Goal: Transaction & Acquisition: Purchase product/service

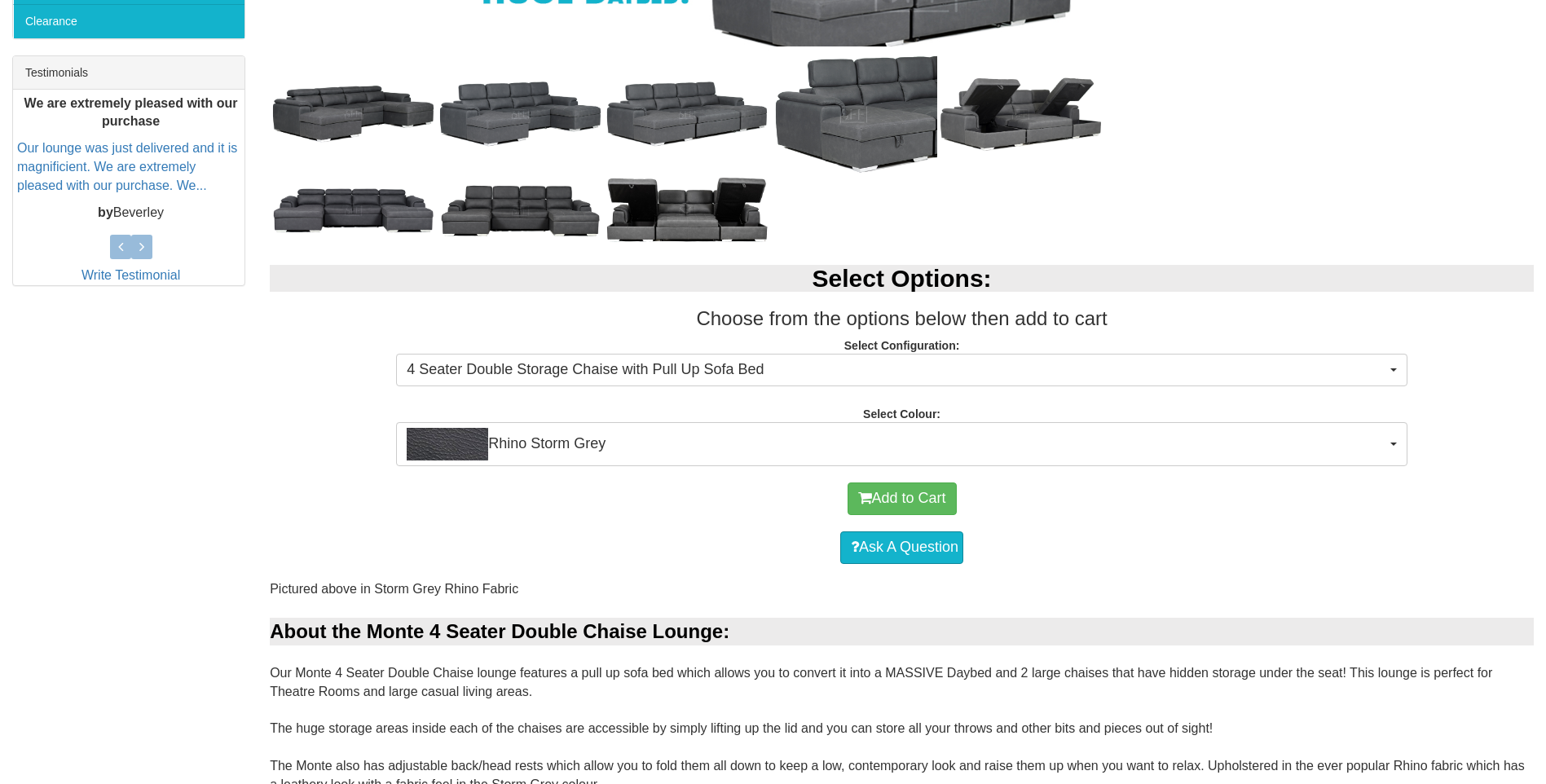
scroll to position [814, 0]
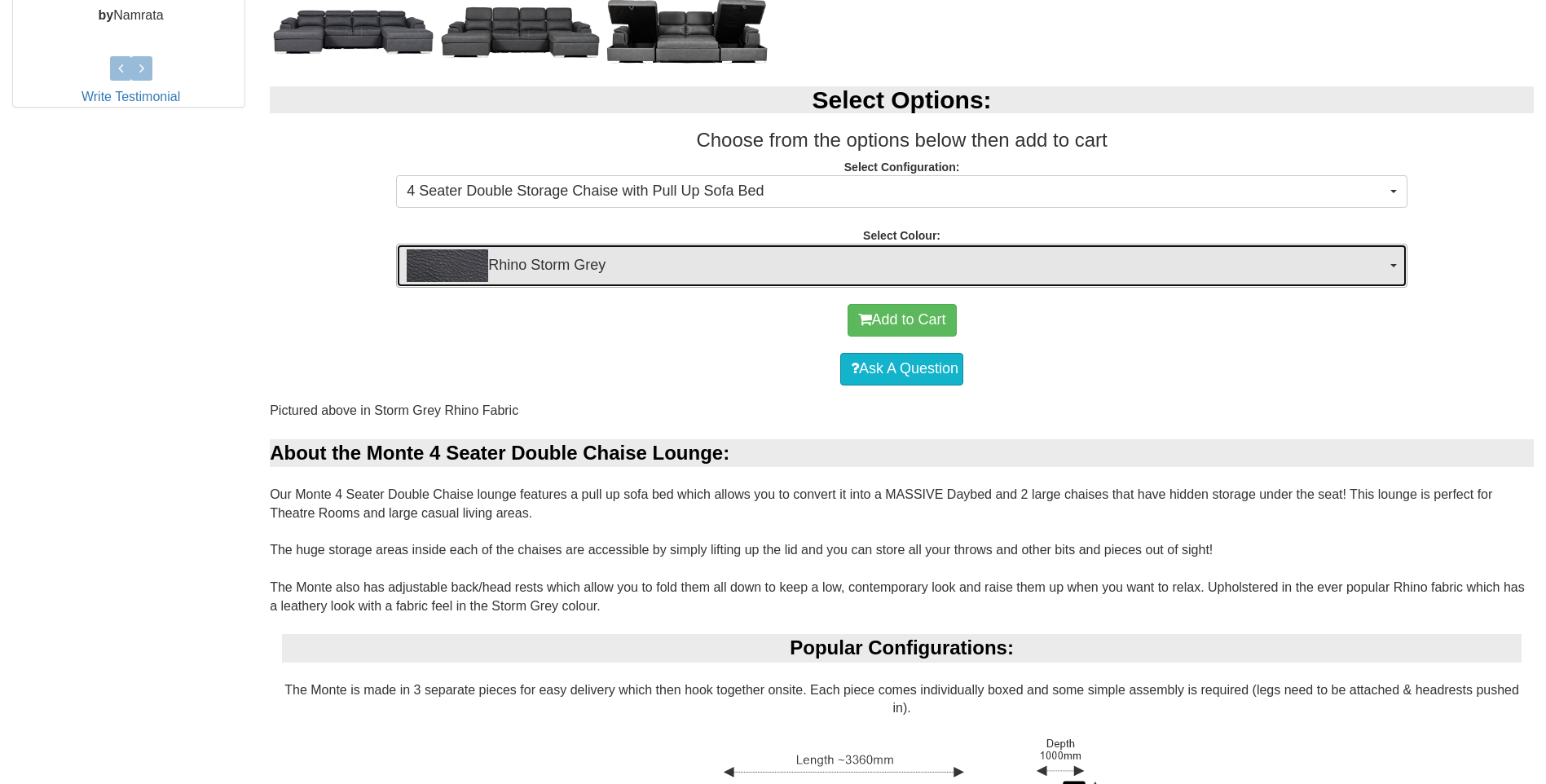
click at [1393, 263] on button "Rhino Storm Grey" at bounding box center [902, 266] width 1012 height 44
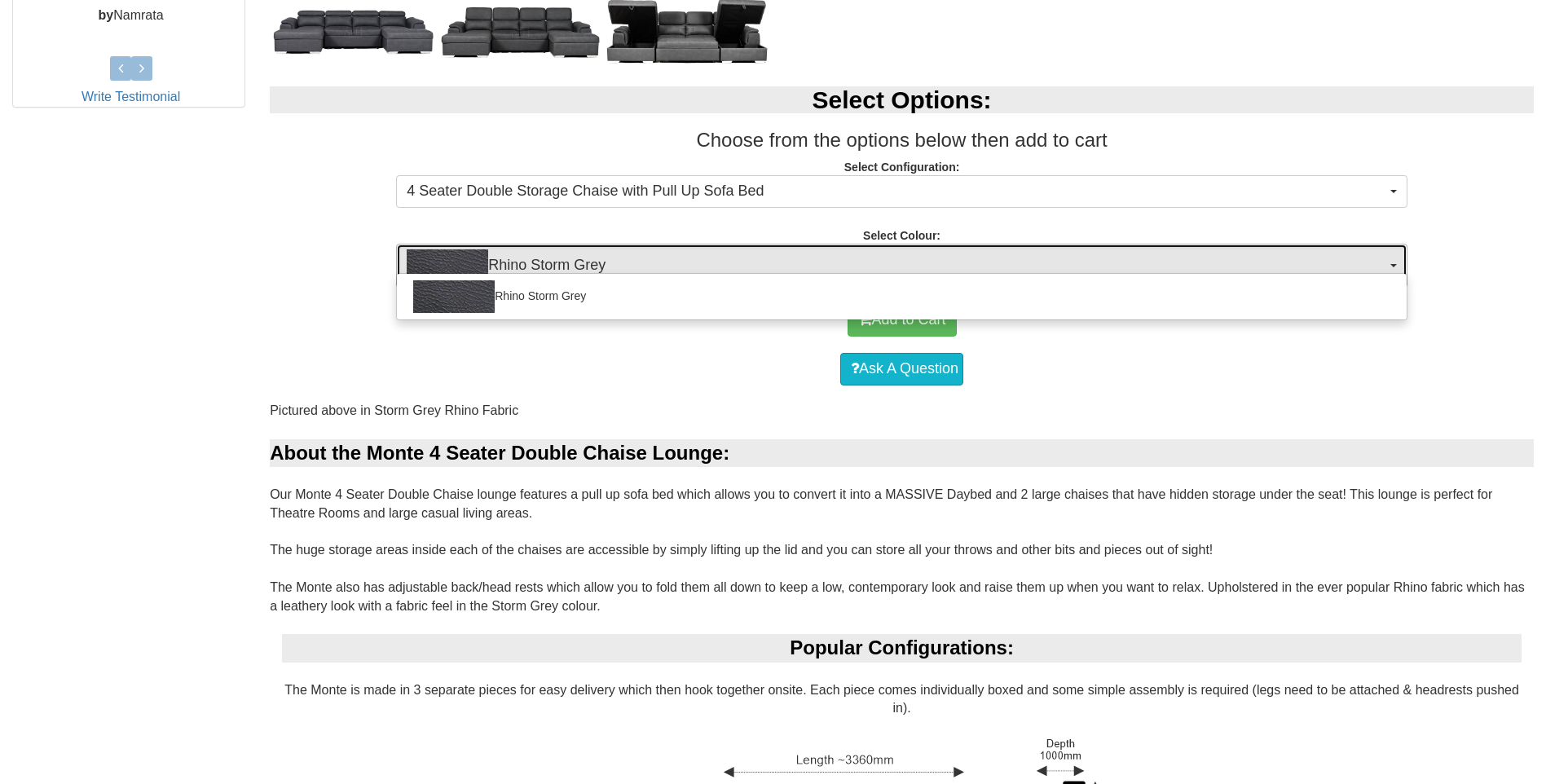
click at [1393, 263] on button "Rhino Storm Grey" at bounding box center [902, 266] width 1012 height 44
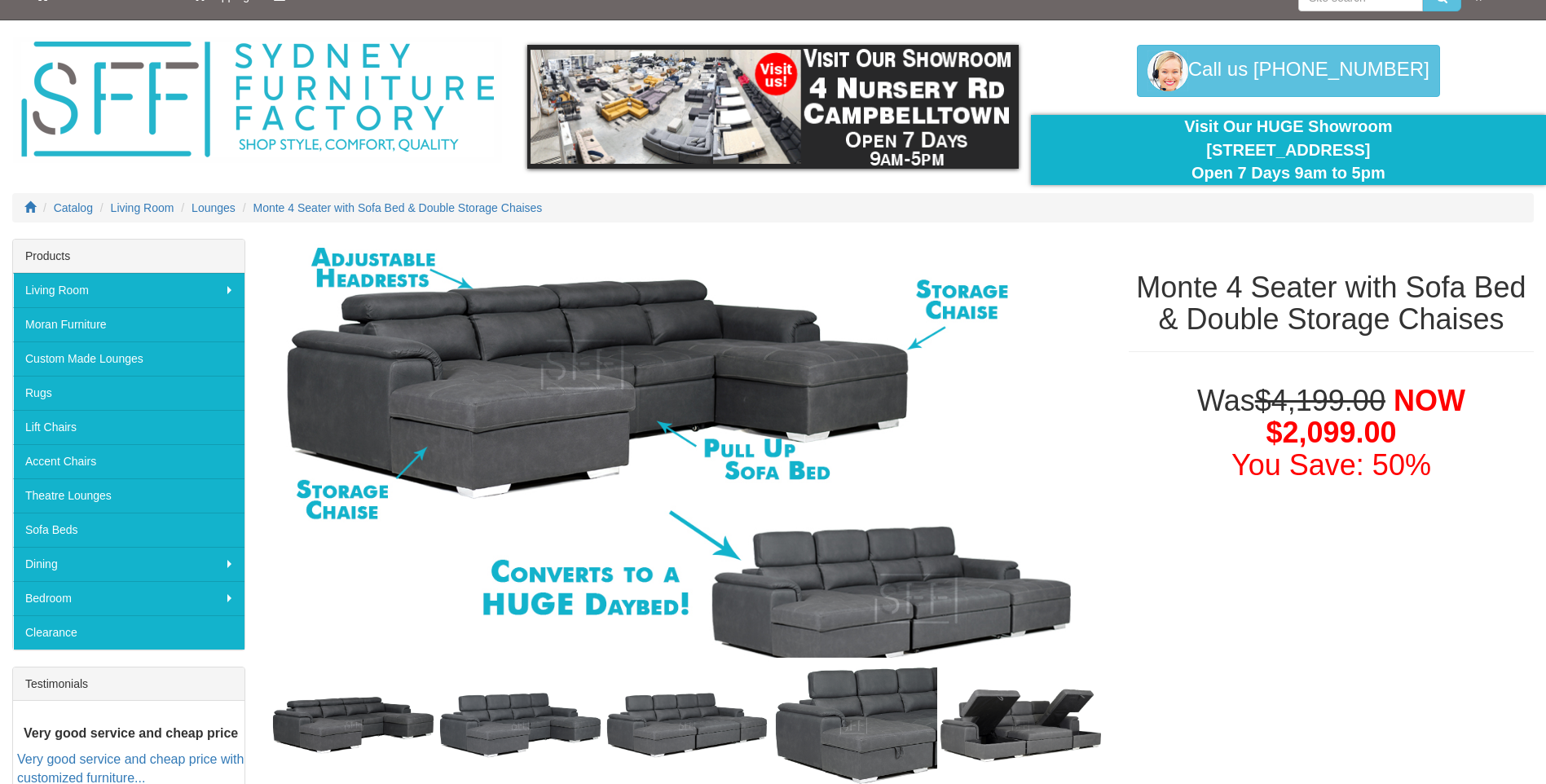
scroll to position [0, 0]
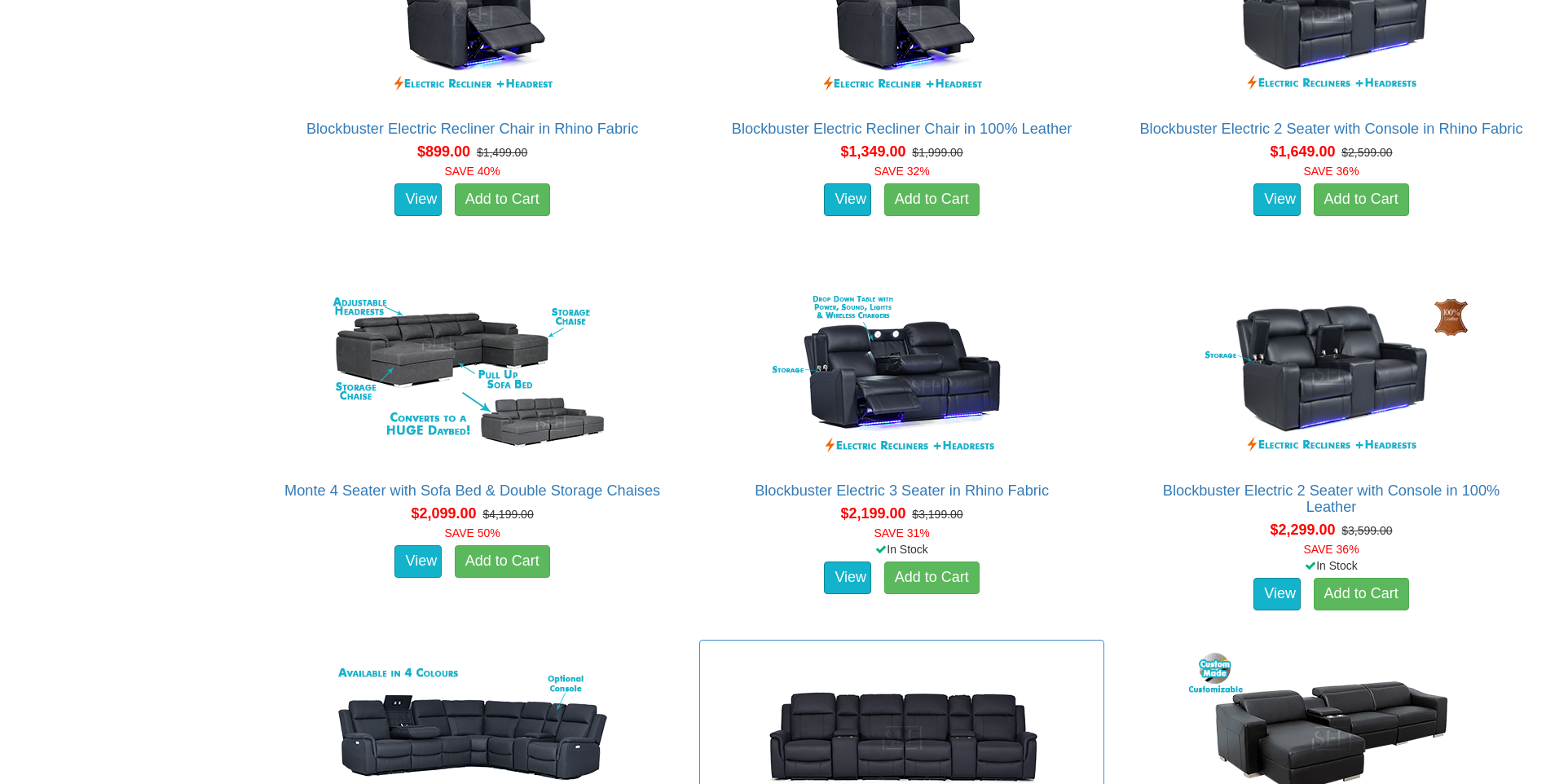
scroll to position [1385, 0]
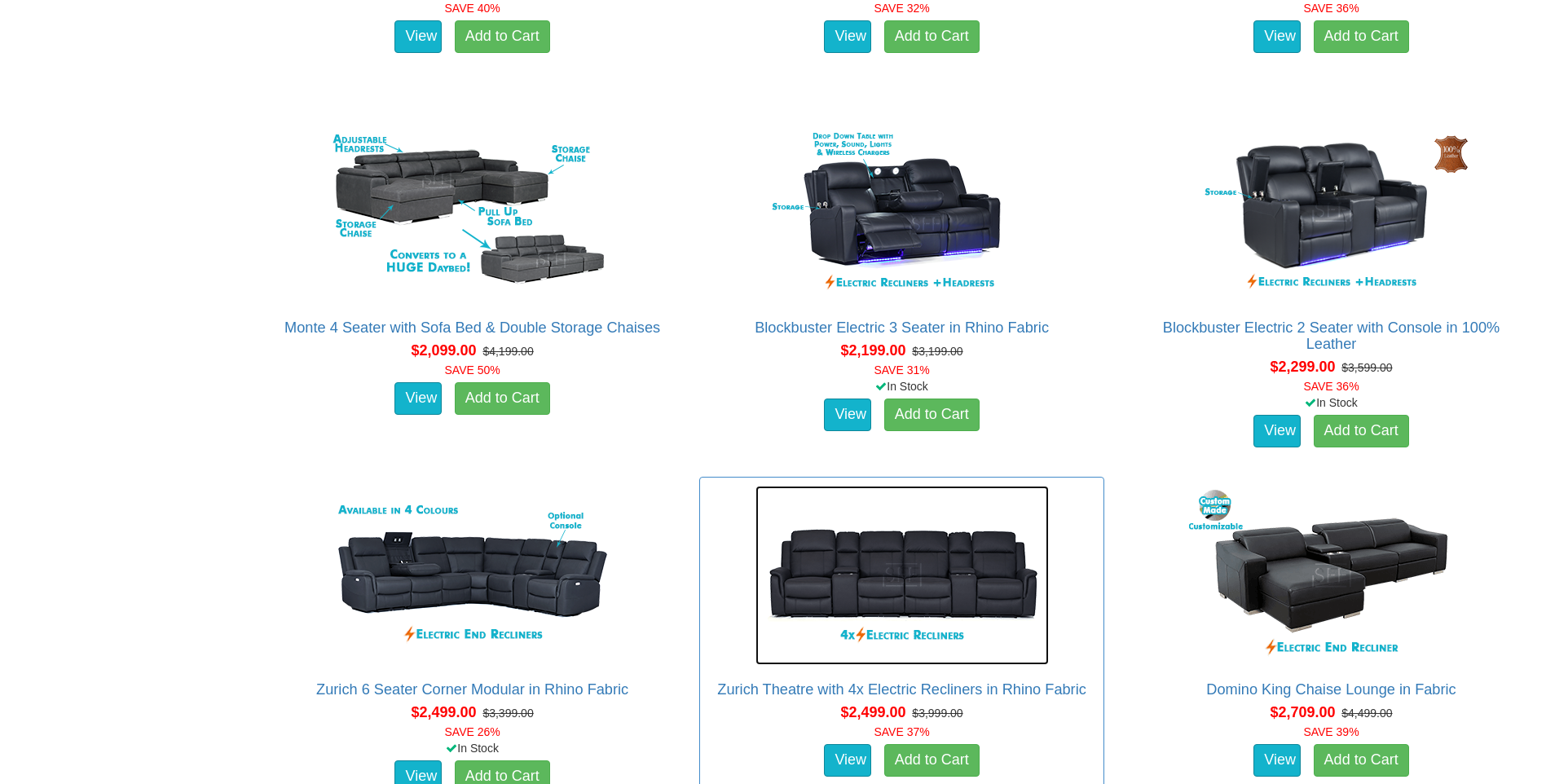
click at [906, 581] on img at bounding box center [903, 575] width 294 height 179
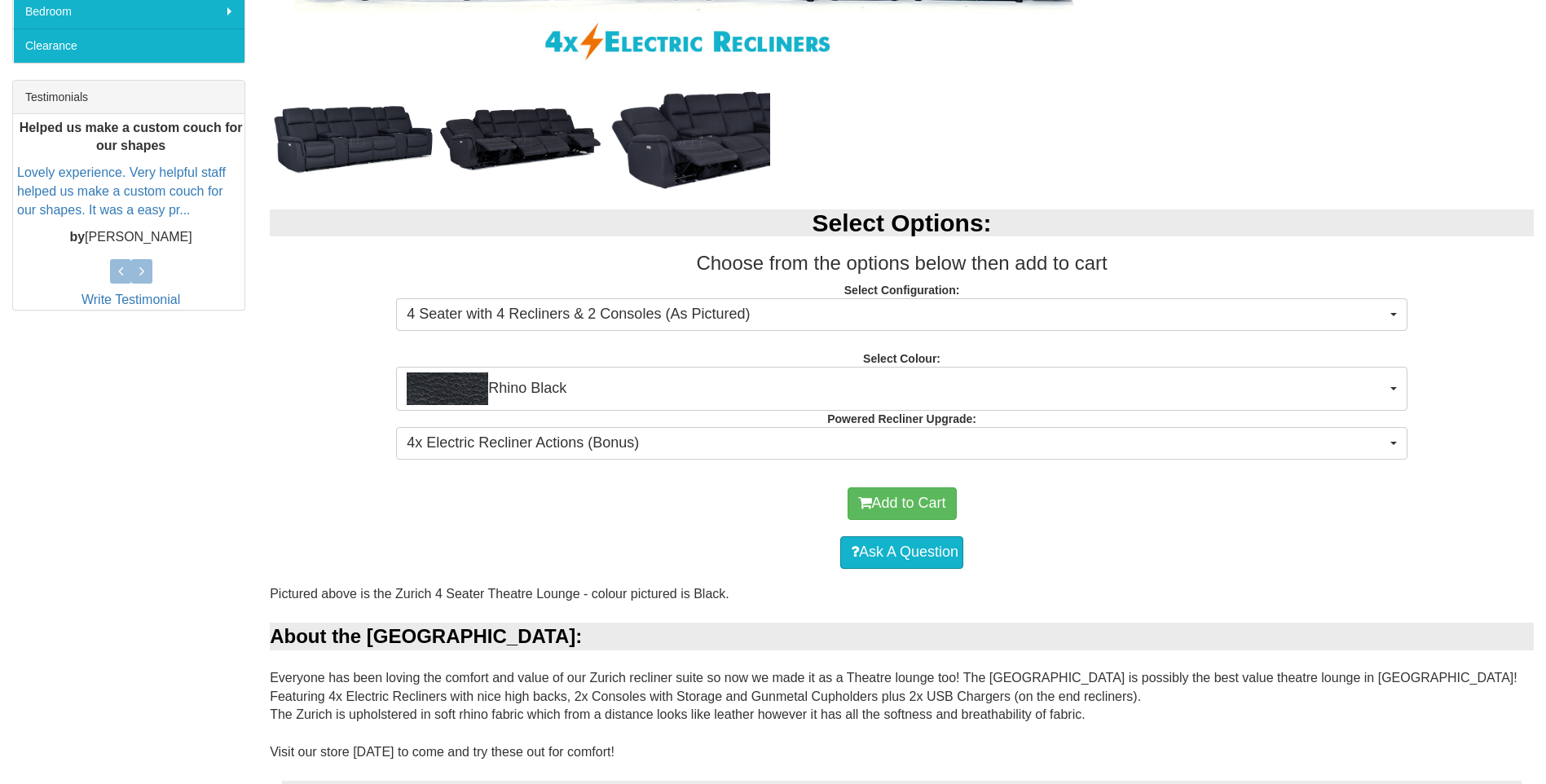
scroll to position [734, 0]
